Goal: Information Seeking & Learning: Check status

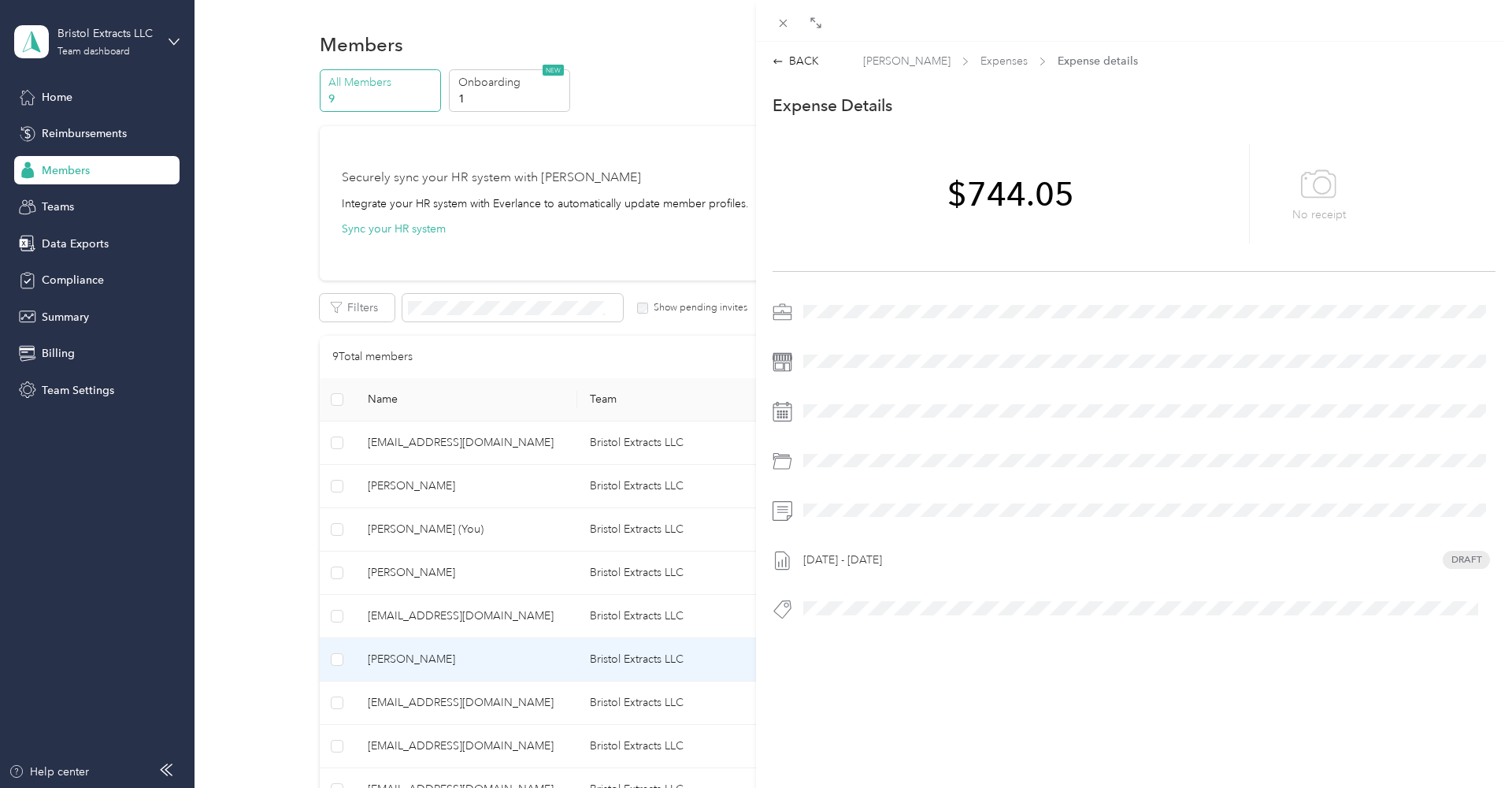
scroll to position [214, 0]
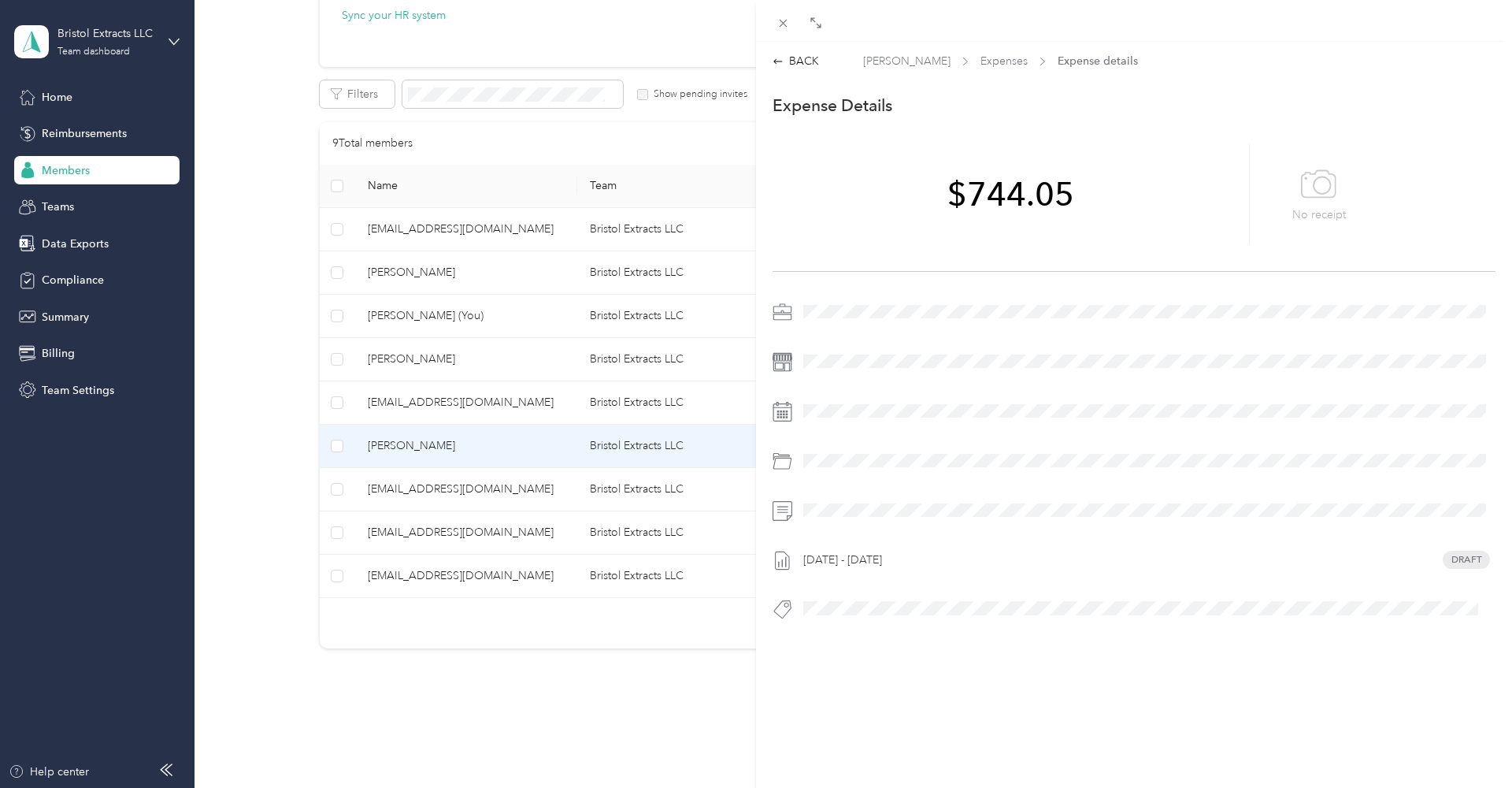
click at [418, 446] on div "BACK [PERSON_NAME] Expenses Expense details This expense cannot be edited becau…" at bounding box center [756, 394] width 1512 height 788
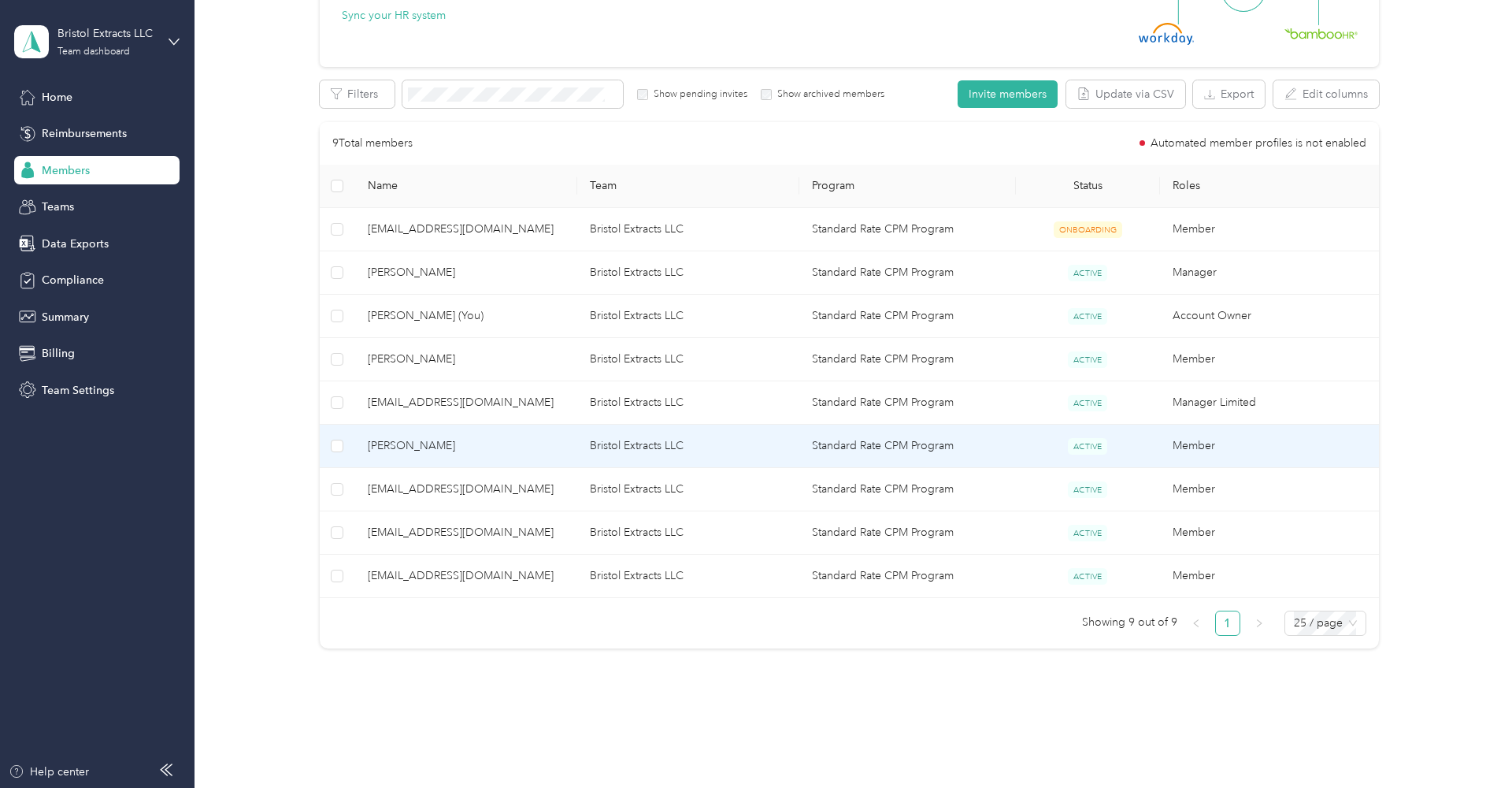
click at [407, 444] on span "[PERSON_NAME]" at bounding box center [466, 446] width 197 height 17
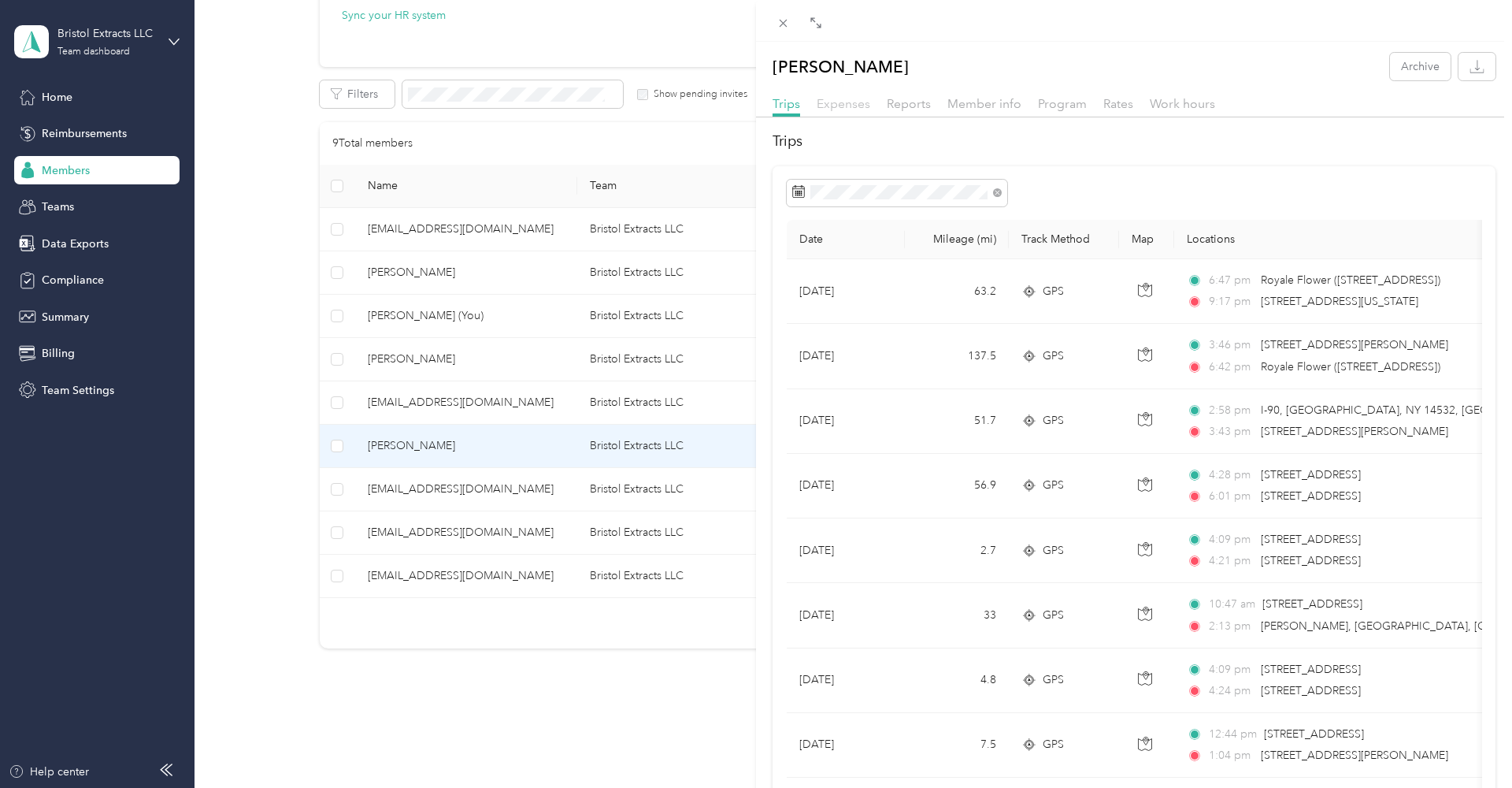
click at [840, 104] on span "Expenses" at bounding box center [843, 103] width 53 height 15
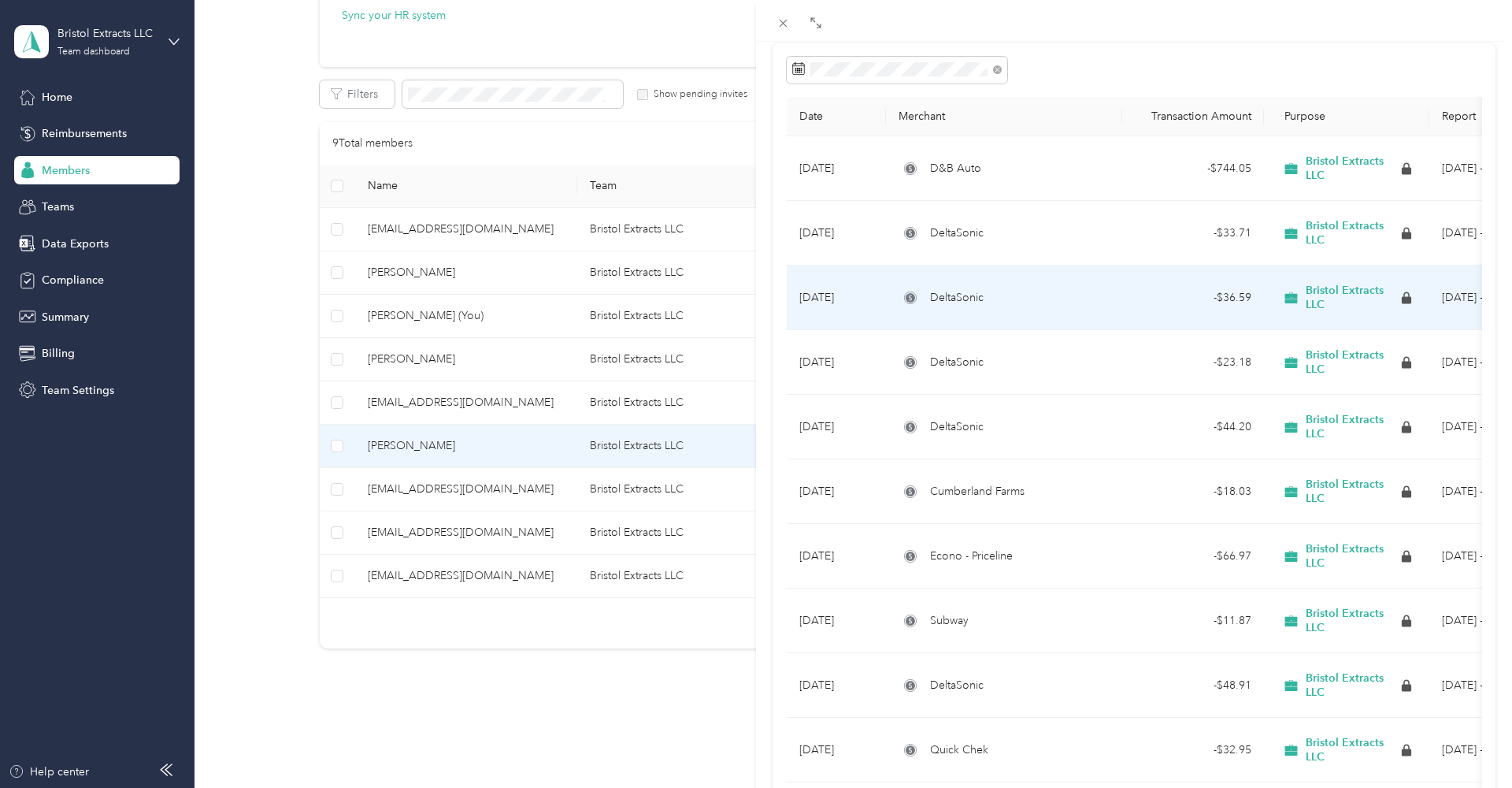
scroll to position [131, 0]
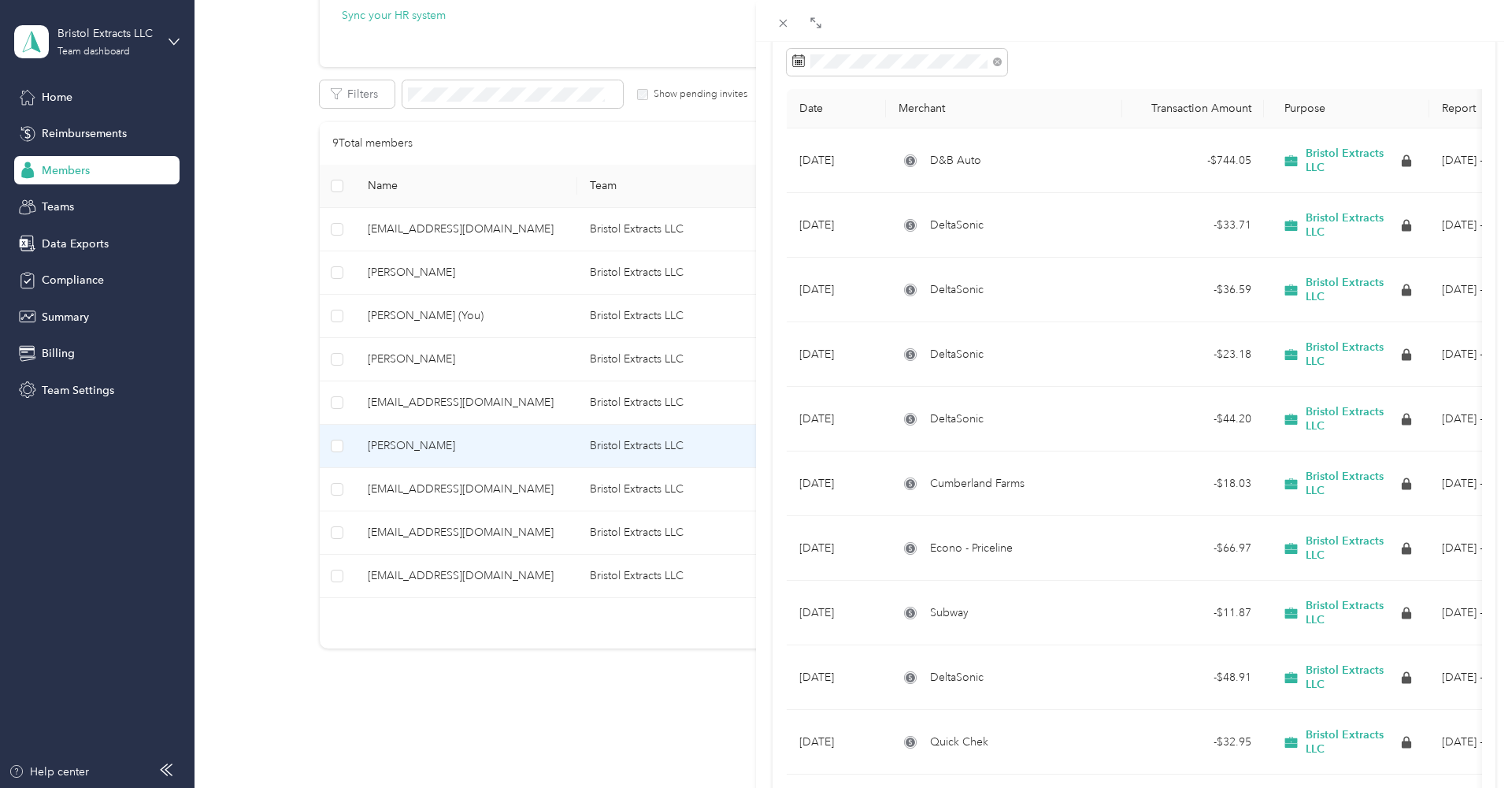
click at [485, 528] on div "[PERSON_NAME] Archive Trips Expenses Reports Member info Program Rates Work hou…" at bounding box center [756, 394] width 1512 height 788
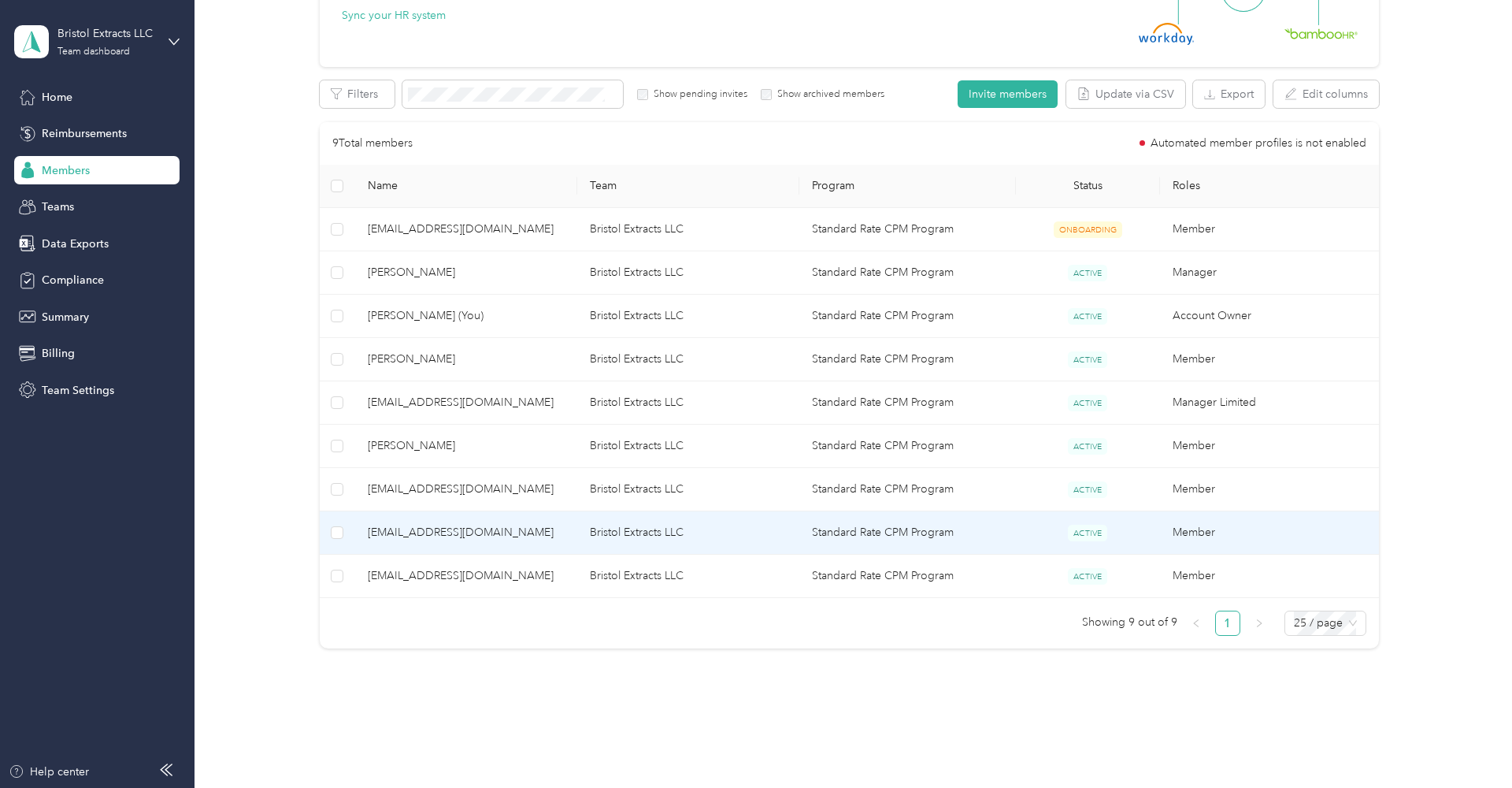
click at [478, 529] on span "[EMAIL_ADDRESS][DOMAIN_NAME]" at bounding box center [466, 533] width 197 height 17
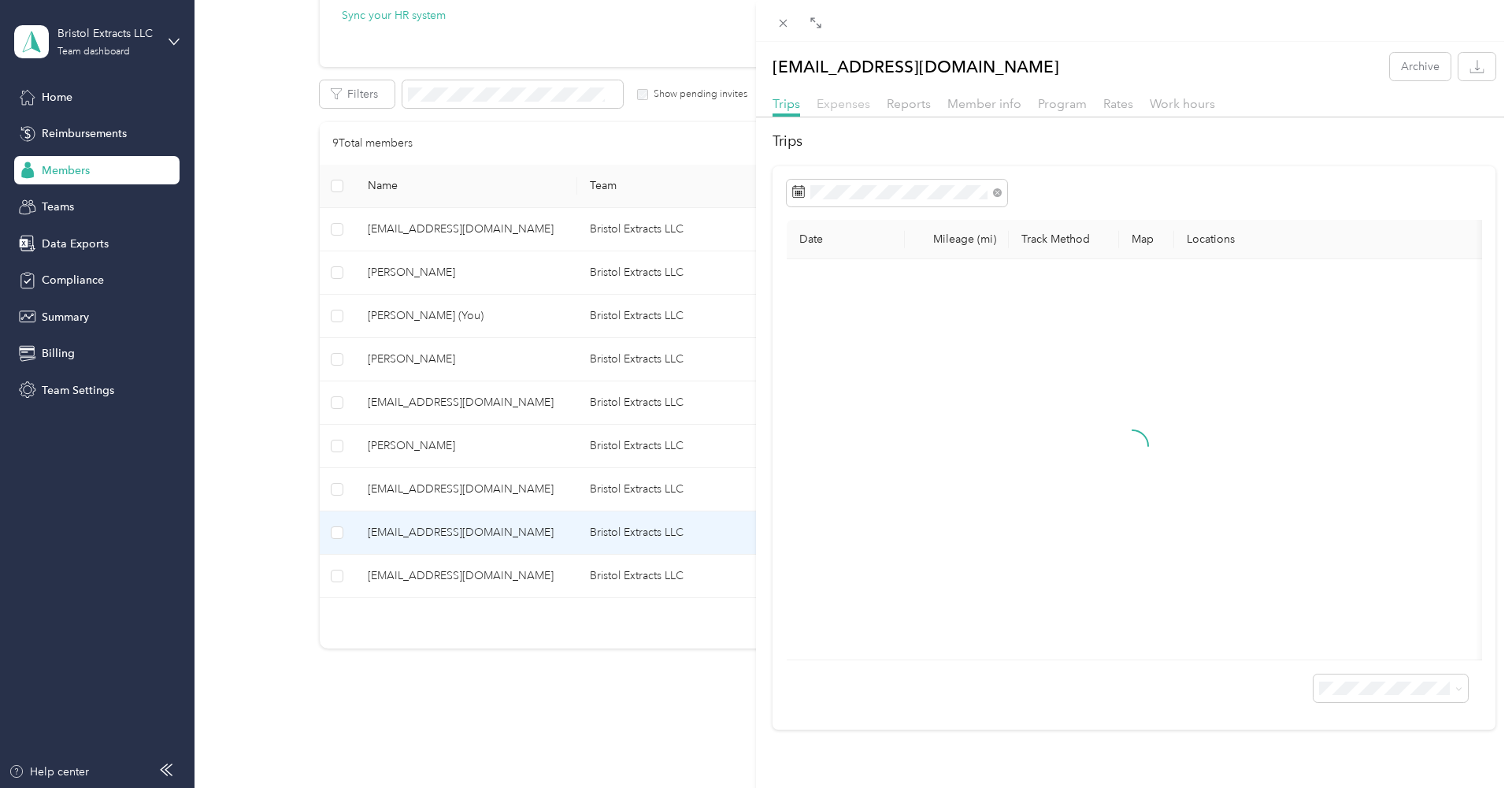
click at [854, 104] on span "Expenses" at bounding box center [843, 103] width 53 height 15
